Goal: Find specific page/section: Find specific page/section

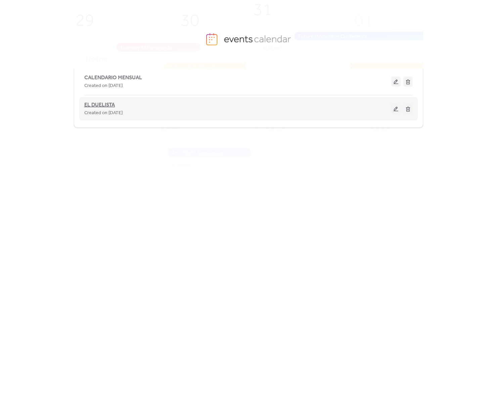
click at [104, 105] on span "EL DUELISTA" at bounding box center [99, 105] width 31 height 8
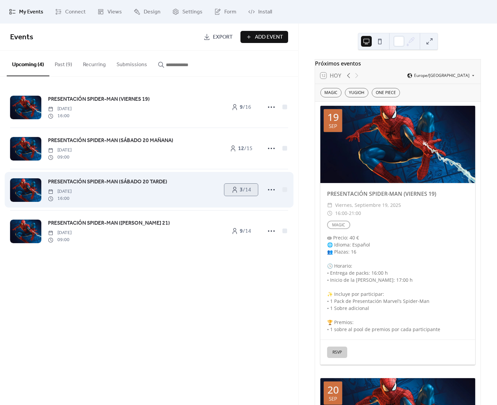
click at [245, 190] on span "3 / 14" at bounding box center [245, 190] width 11 height 8
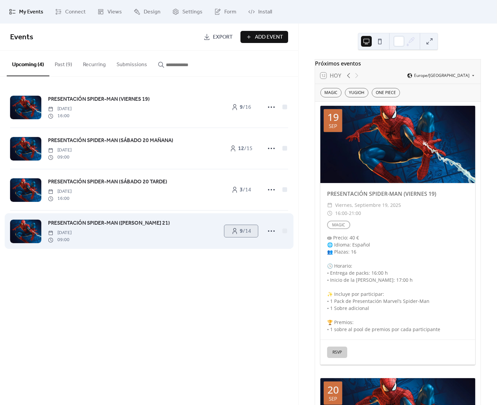
click at [240, 231] on b "9" at bounding box center [241, 231] width 3 height 10
